Goal: Contribute content: Contribute content

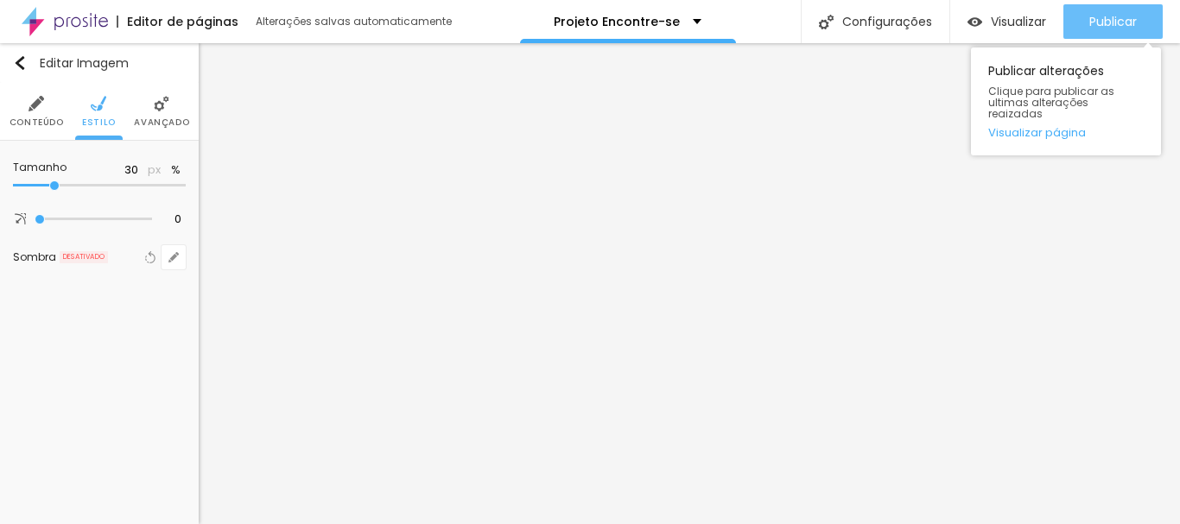
click at [1090, 12] on div "Publicar" at bounding box center [1114, 21] width 48 height 35
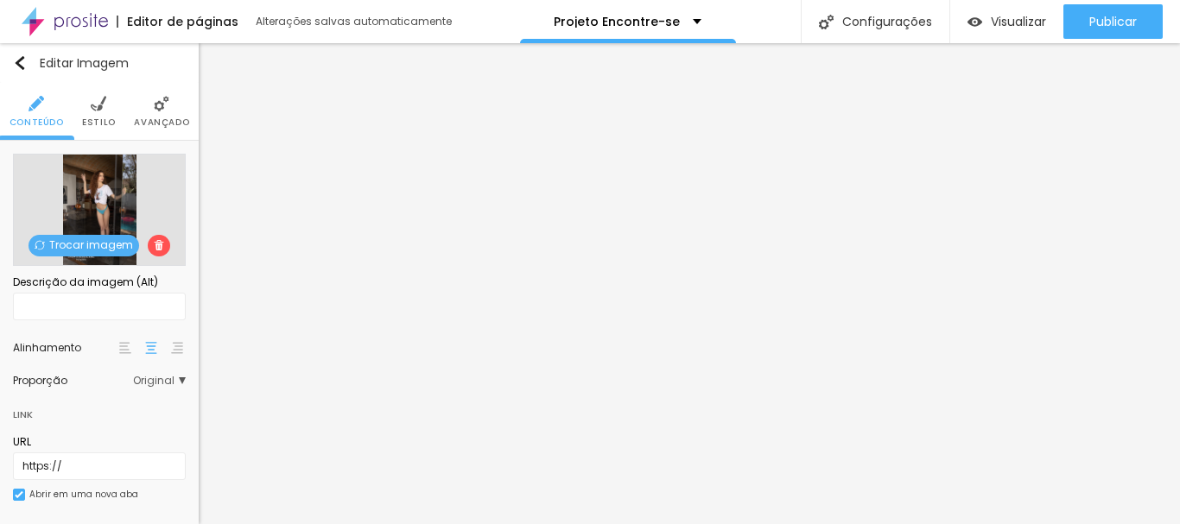
click at [93, 247] on span "Trocar imagem" at bounding box center [84, 246] width 111 height 22
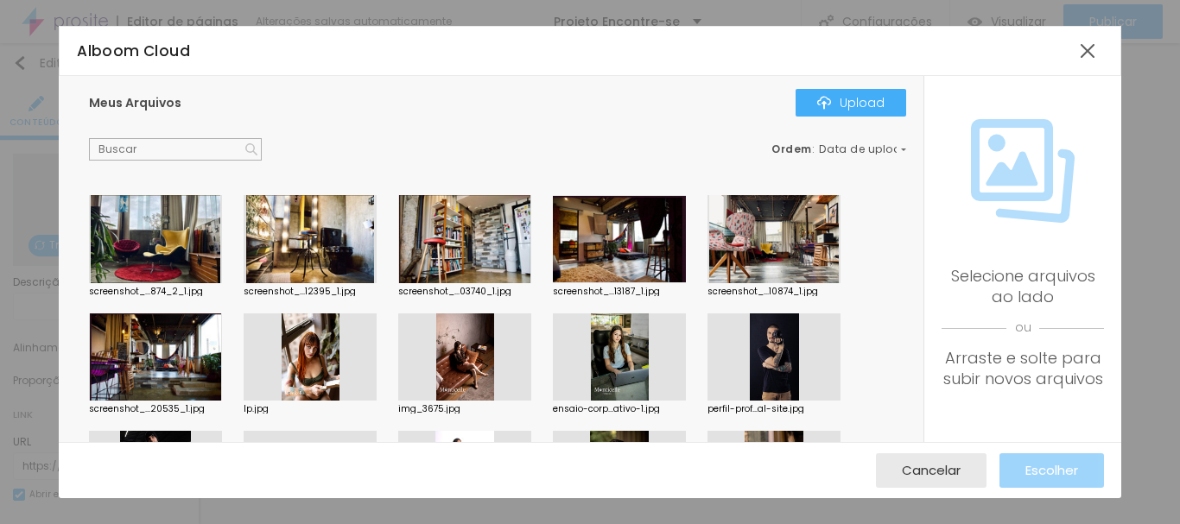
click at [832, 118] on div "Meus Arquivos Upload Ordem : Data de upload" at bounding box center [497, 125] width 817 height 72
click at [842, 104] on div "Upload" at bounding box center [850, 103] width 67 height 14
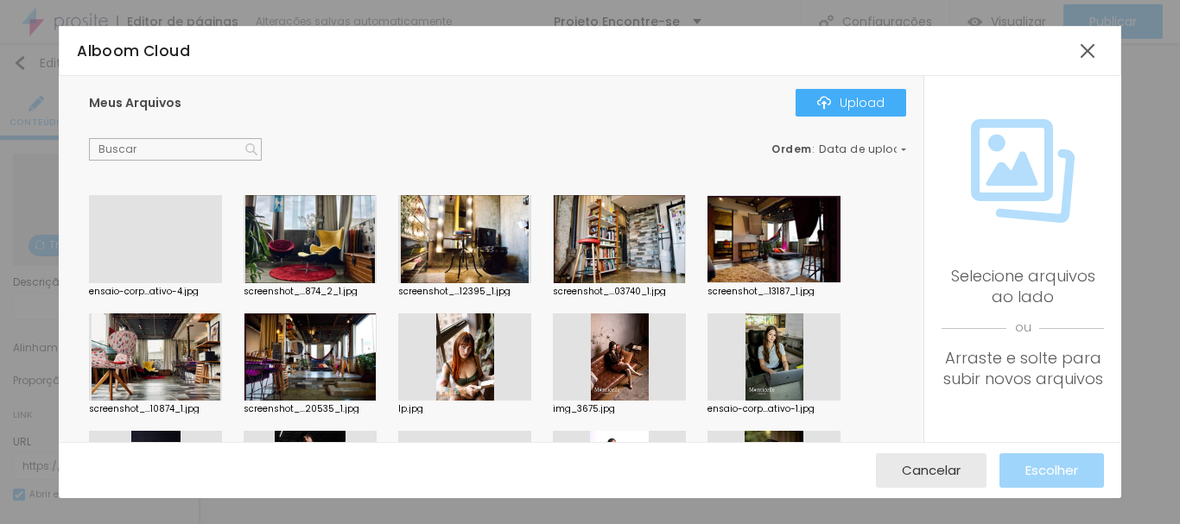
drag, startPoint x: 137, startPoint y: 237, endPoint x: 145, endPoint y: 239, distance: 9.0
click at [136, 283] on div at bounding box center [155, 283] width 133 height 0
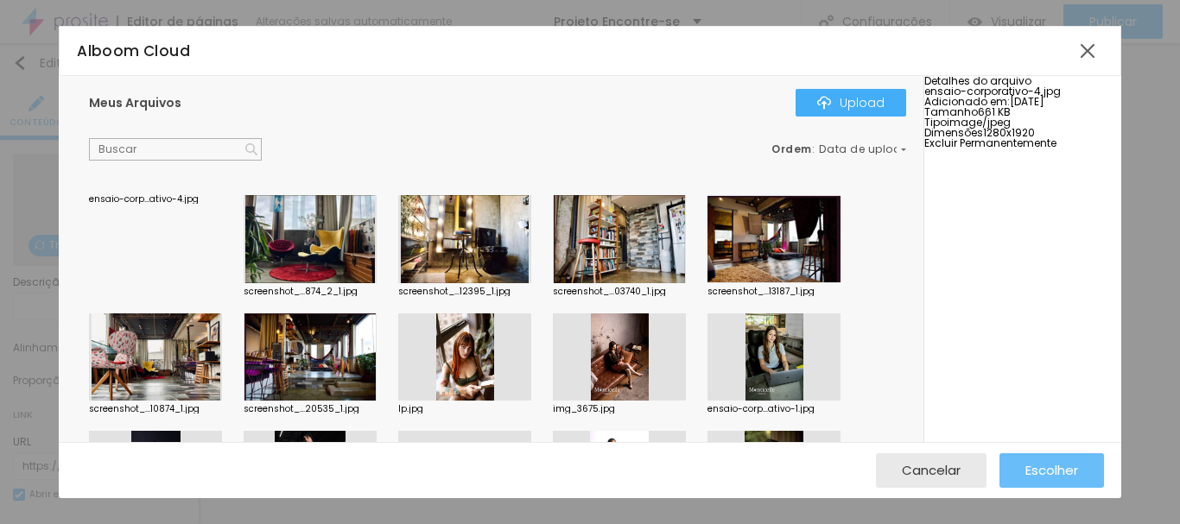
click at [1015, 461] on button "Escolher" at bounding box center [1052, 471] width 105 height 35
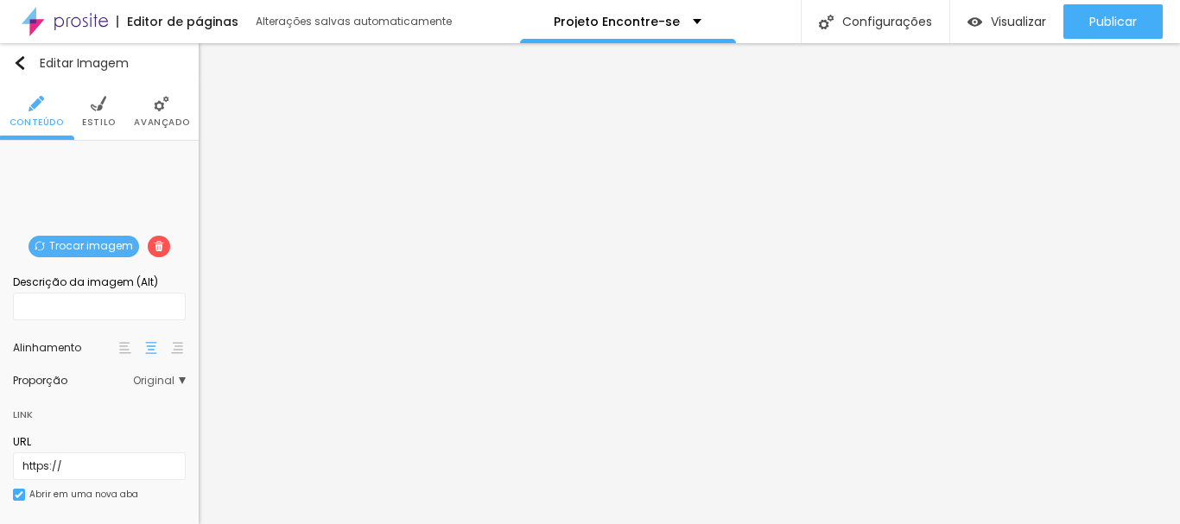
click at [96, 250] on span "Trocar imagem" at bounding box center [84, 247] width 111 height 22
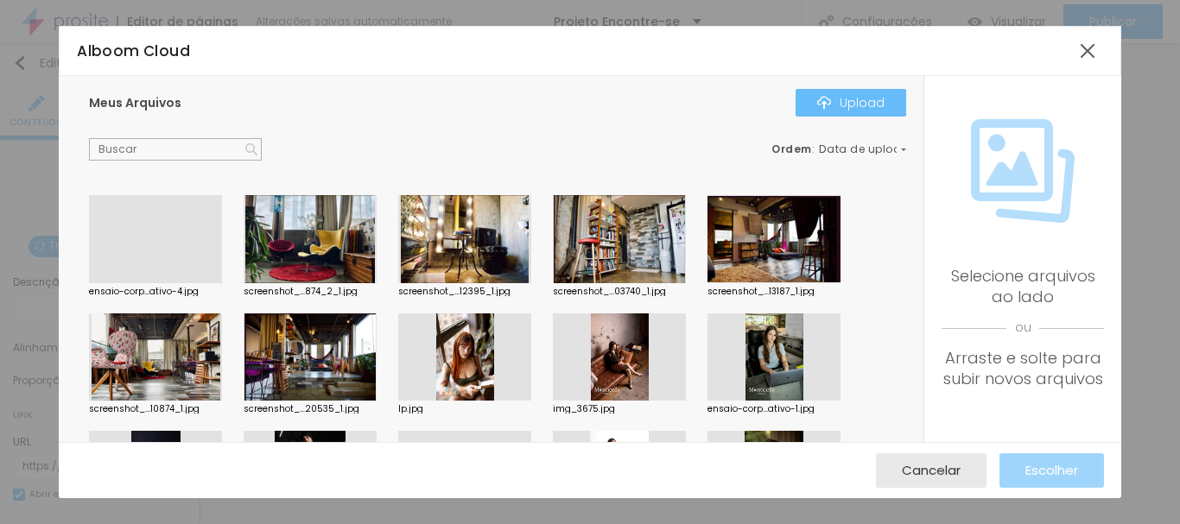
click at [840, 92] on button "Upload" at bounding box center [851, 103] width 111 height 28
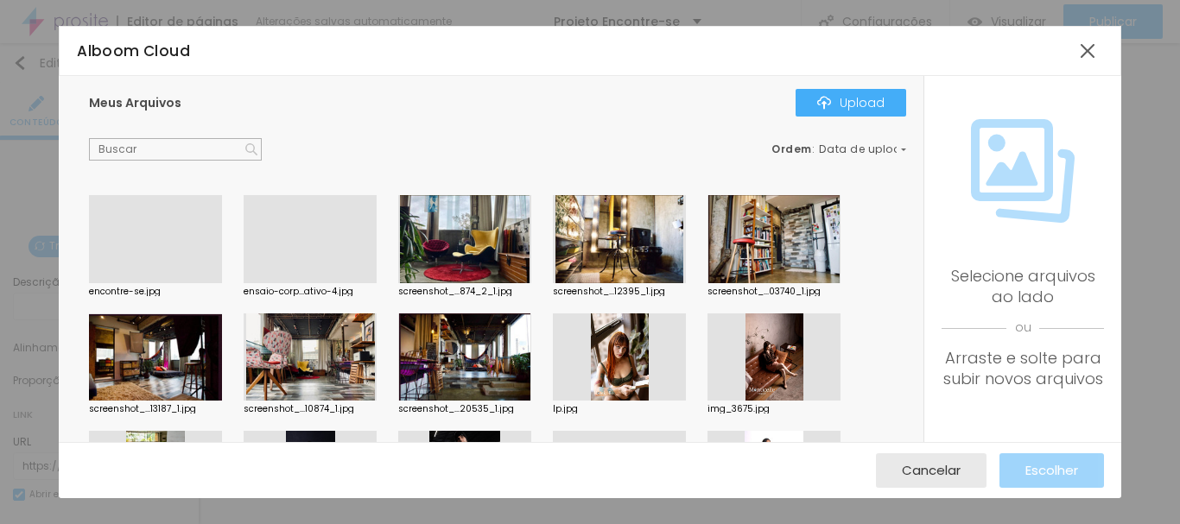
click at [122, 283] on div at bounding box center [155, 283] width 133 height 0
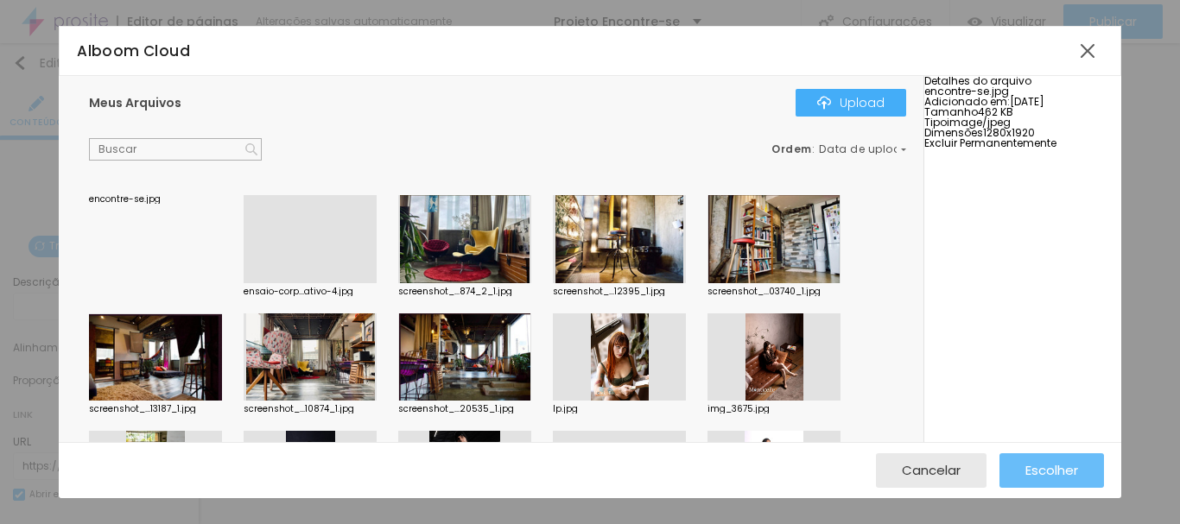
click at [1038, 468] on span "Escolher" at bounding box center [1052, 470] width 53 height 15
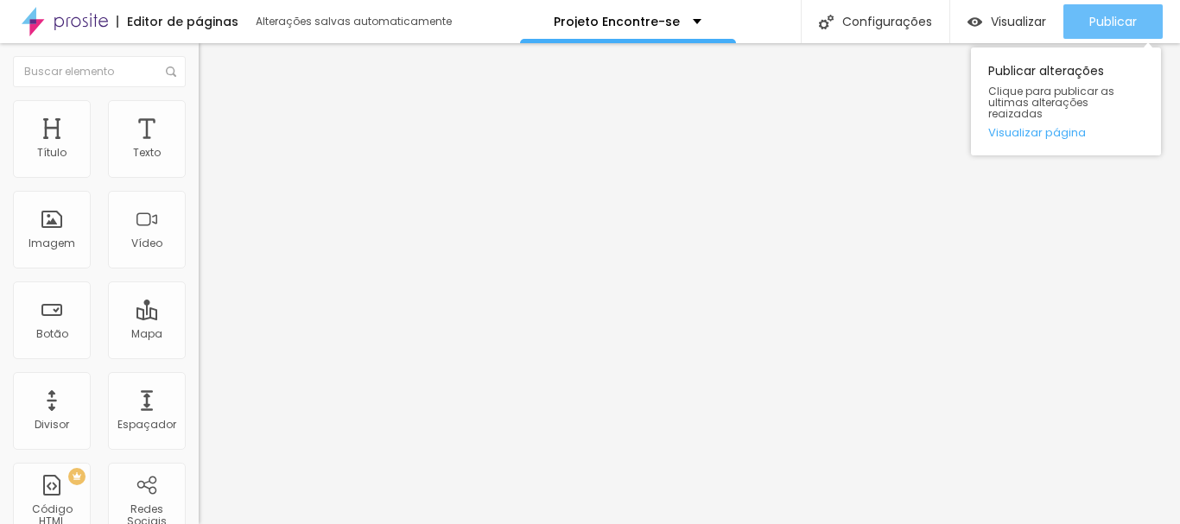
click at [1087, 38] on button "Publicar" at bounding box center [1113, 21] width 99 height 35
click at [1077, 39] on div "Publicar alterações Clique para publicar as ultimas alterações reaizadas Visual…" at bounding box center [1066, 97] width 190 height 117
click at [1079, 35] on button "Publicar" at bounding box center [1113, 21] width 99 height 35
